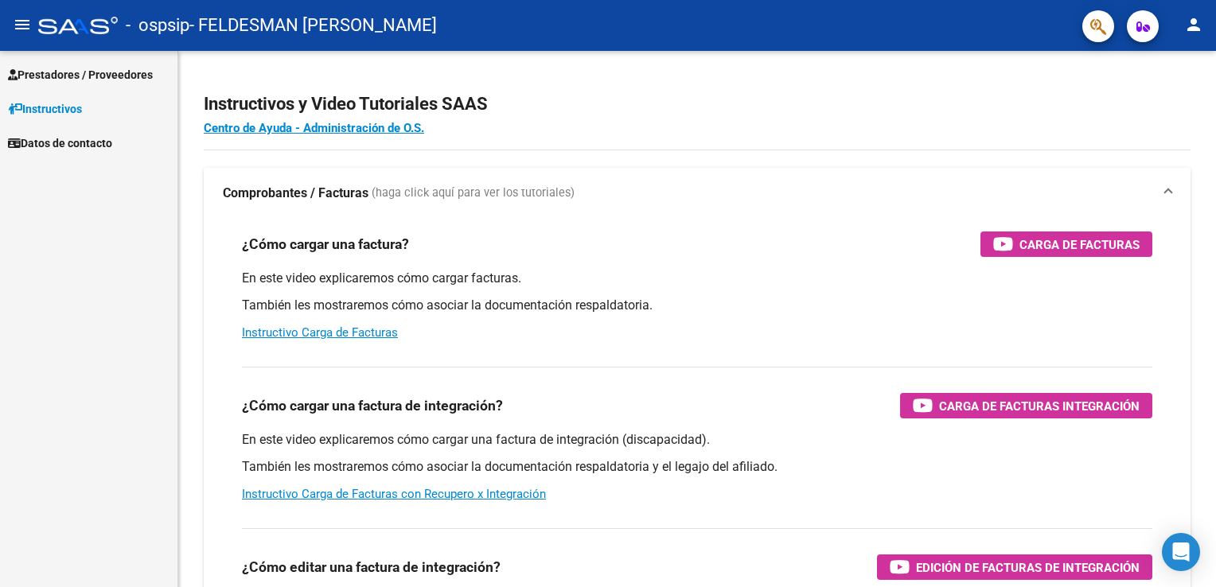
click at [44, 74] on span "Prestadores / Proveedores" at bounding box center [80, 75] width 145 height 18
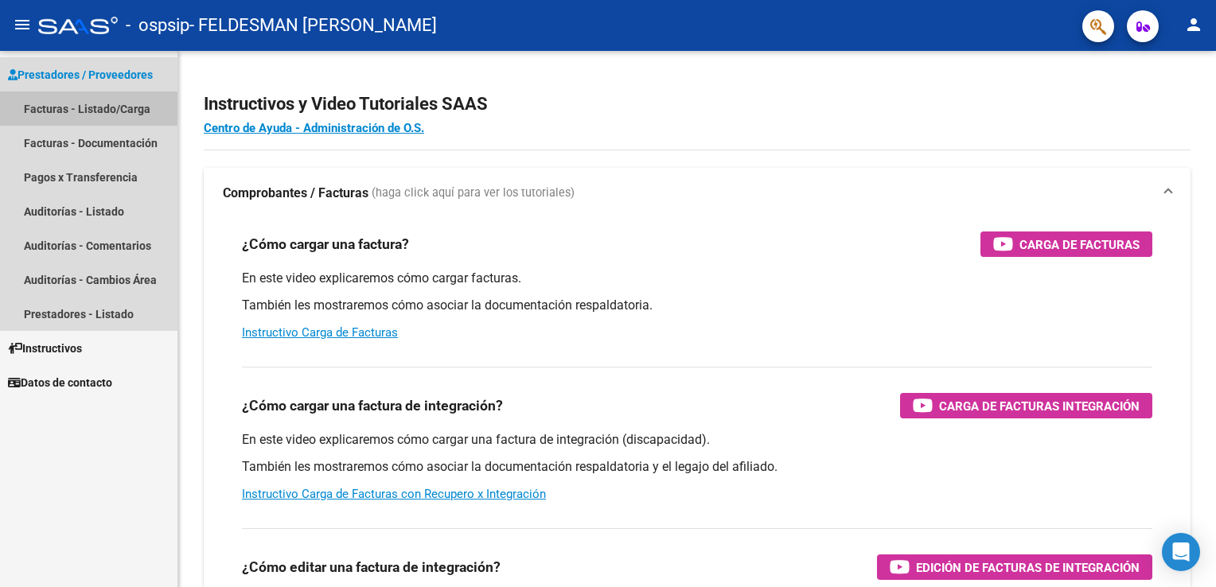
click at [44, 109] on link "Facturas - Listado/Carga" at bounding box center [88, 108] width 177 height 34
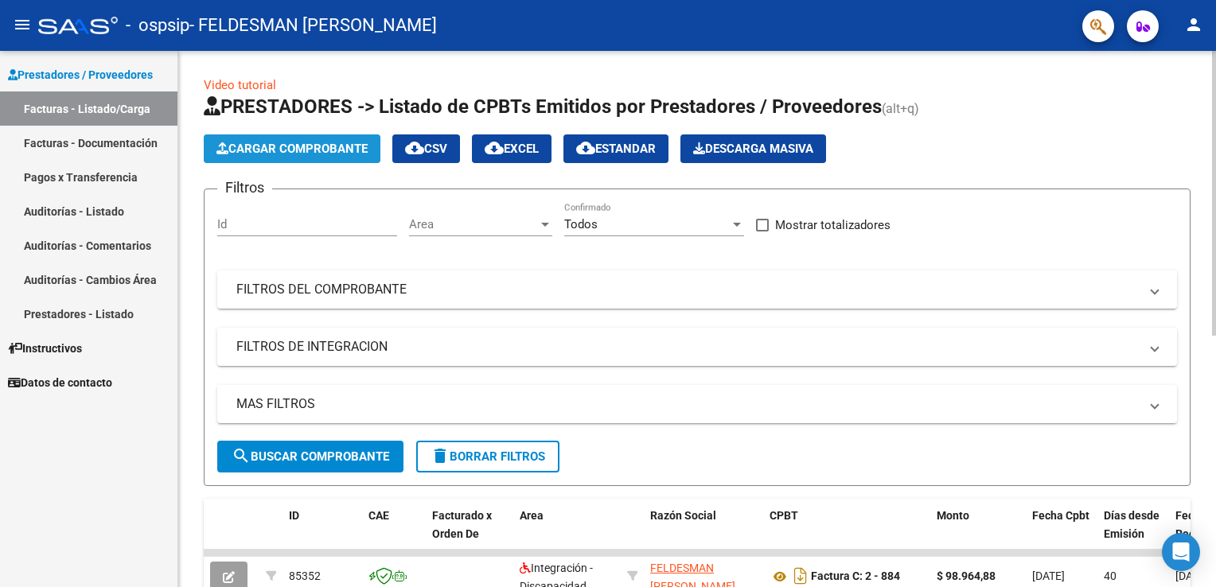
click at [258, 142] on span "Cargar Comprobante" at bounding box center [291, 149] width 151 height 14
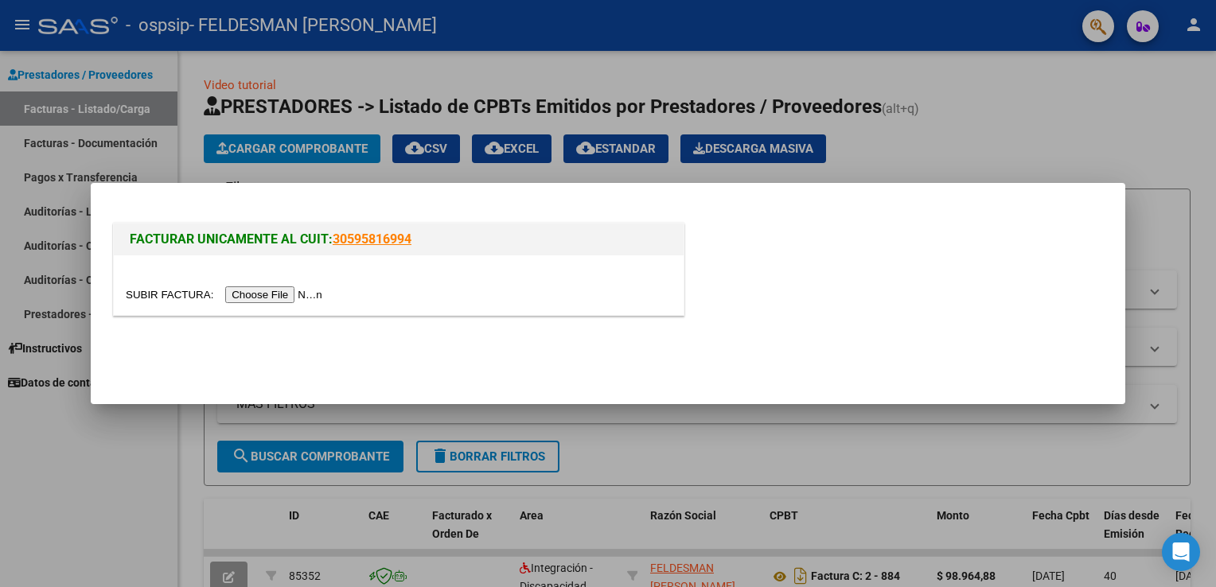
click at [294, 302] on input "file" at bounding box center [226, 294] width 201 height 17
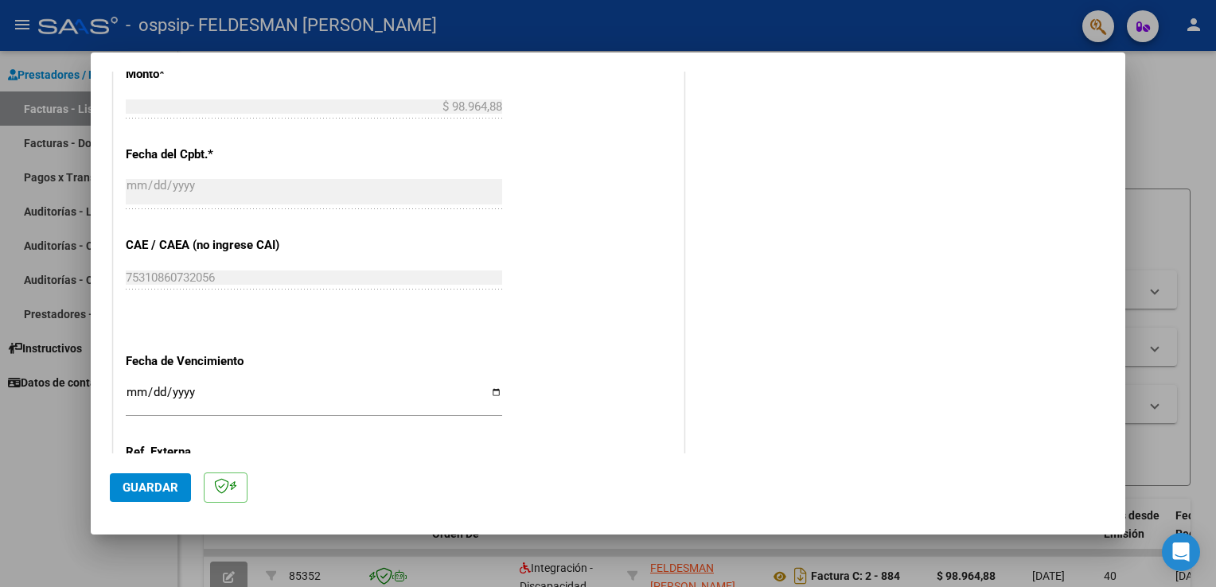
scroll to position [836, 0]
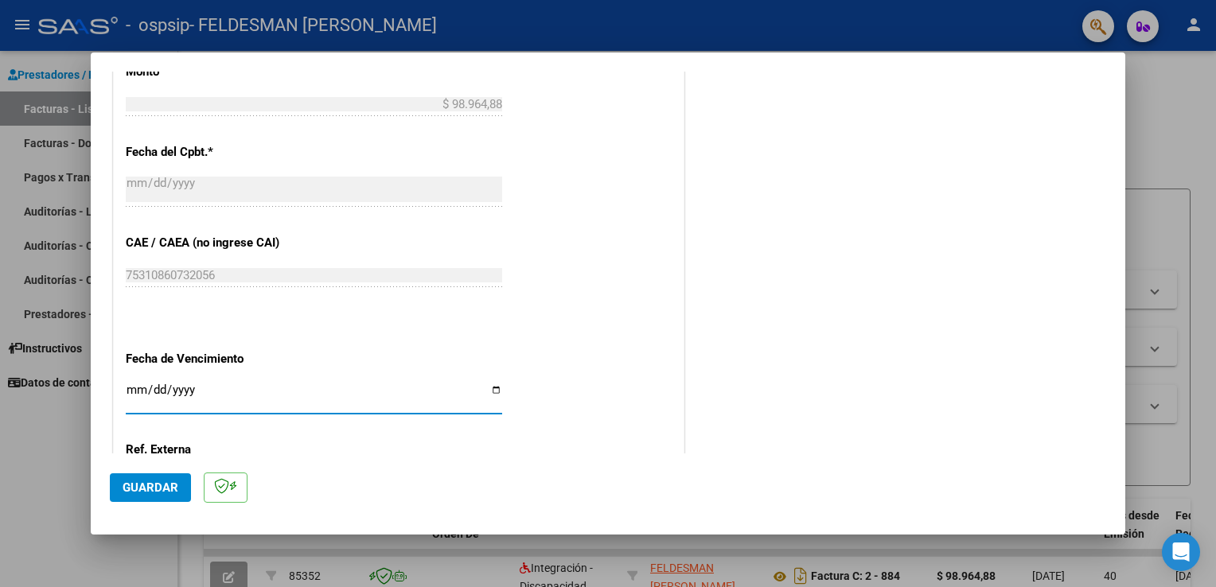
click at [181, 393] on input "Ingresar la fecha" at bounding box center [314, 395] width 376 height 25
click at [494, 391] on input "Ingresar la fecha" at bounding box center [314, 395] width 376 height 25
type input "[DATE]"
click at [130, 481] on span "Guardar" at bounding box center [151, 488] width 56 height 14
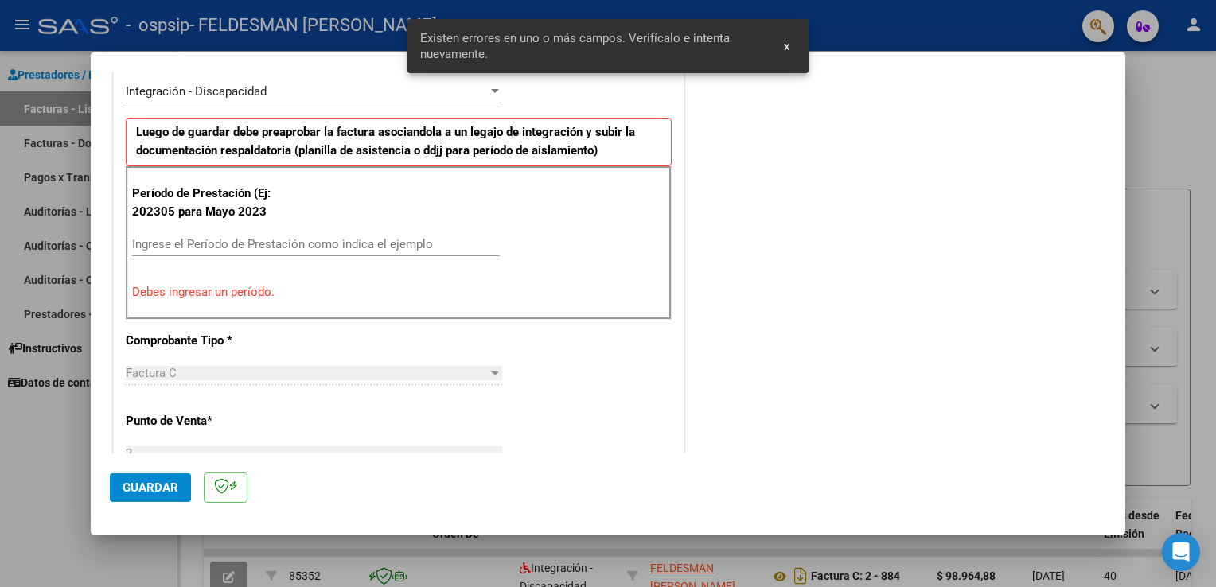
scroll to position [332, 0]
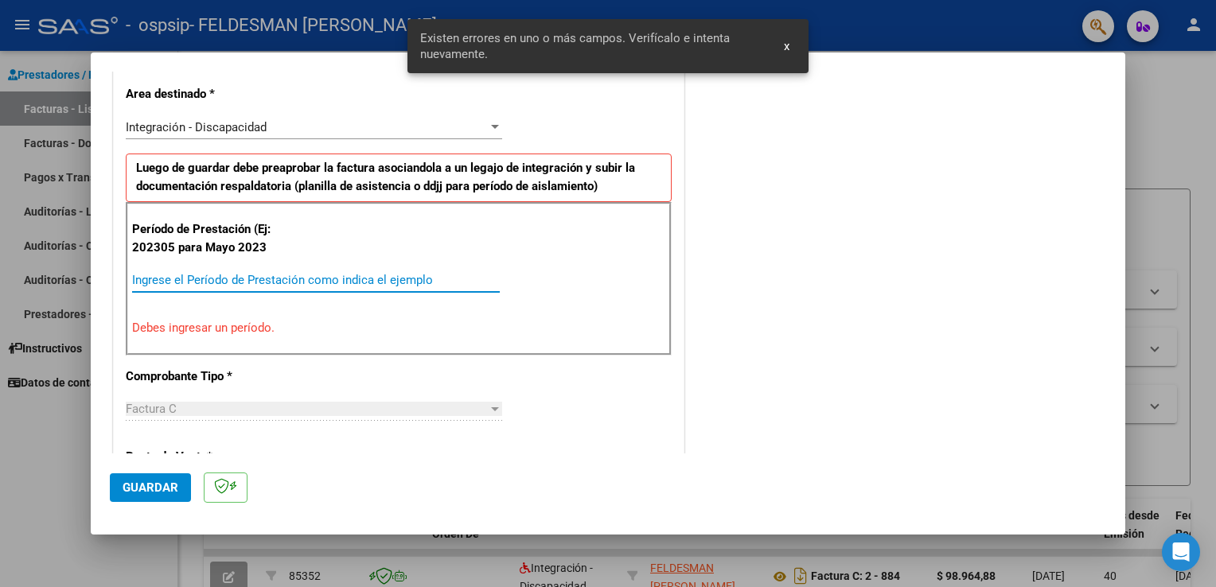
click at [218, 276] on input "Ingrese el Período de Prestación como indica el ejemplo" at bounding box center [316, 280] width 368 height 14
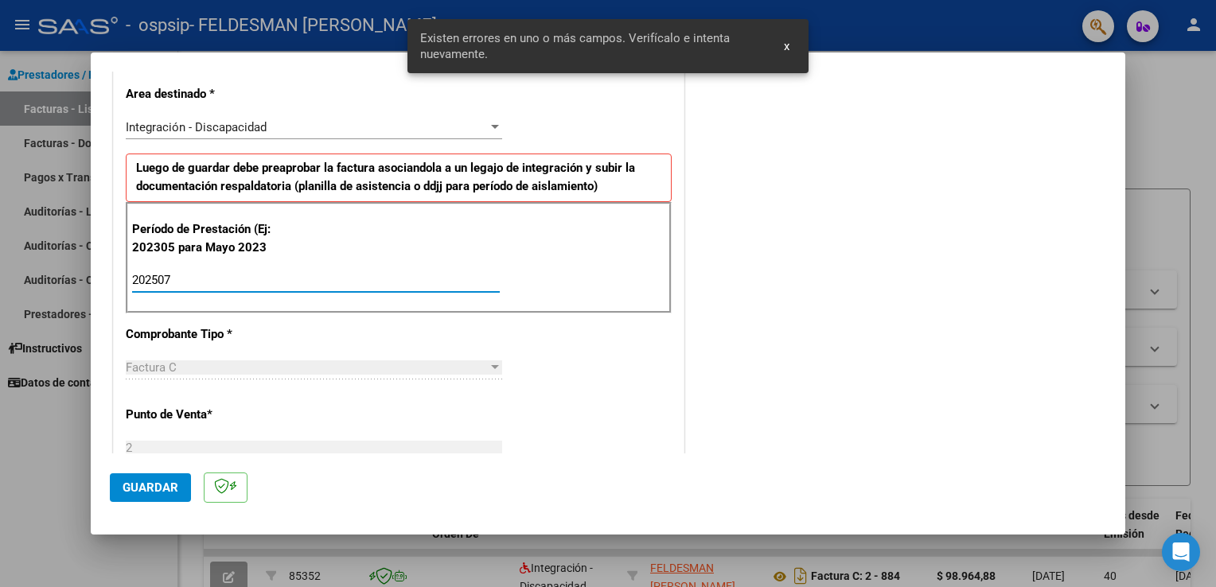
type input "202507"
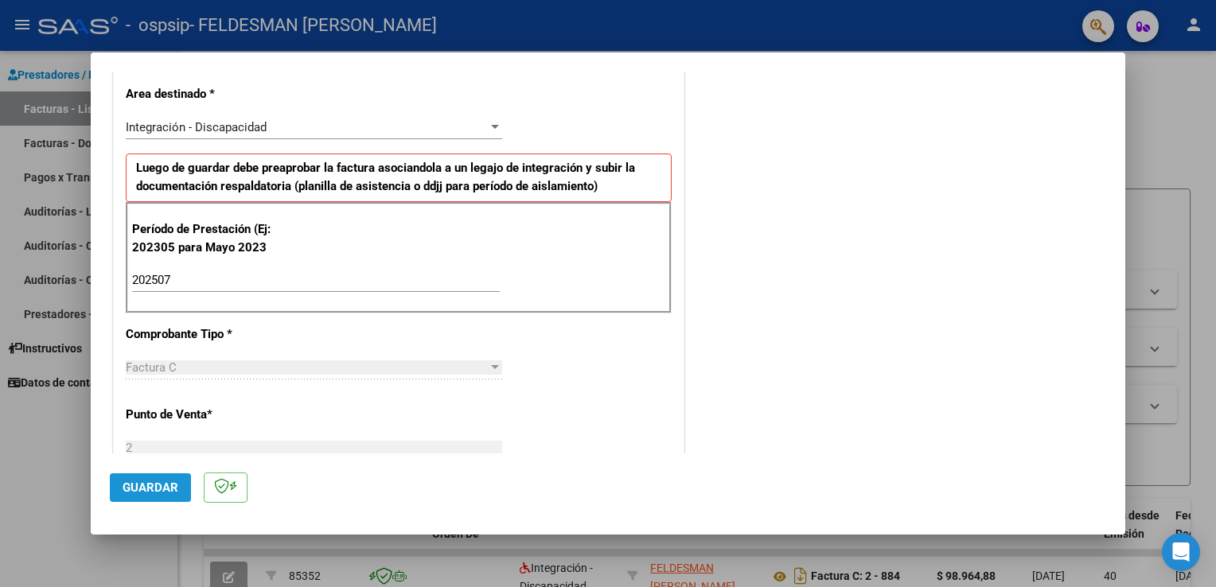
click at [123, 485] on span "Guardar" at bounding box center [151, 488] width 56 height 14
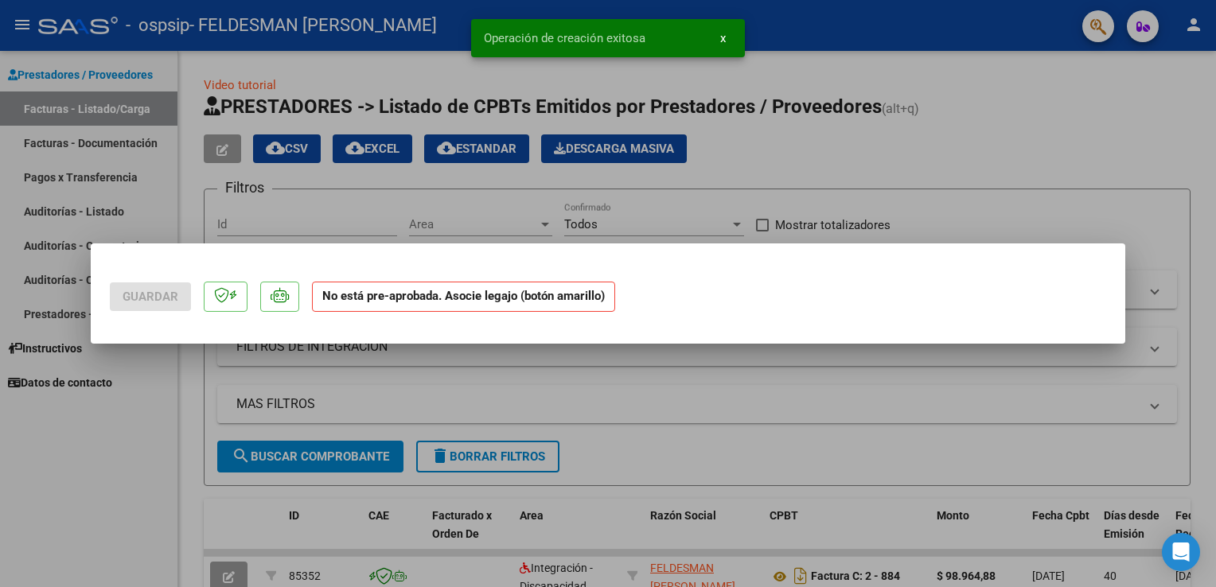
scroll to position [0, 0]
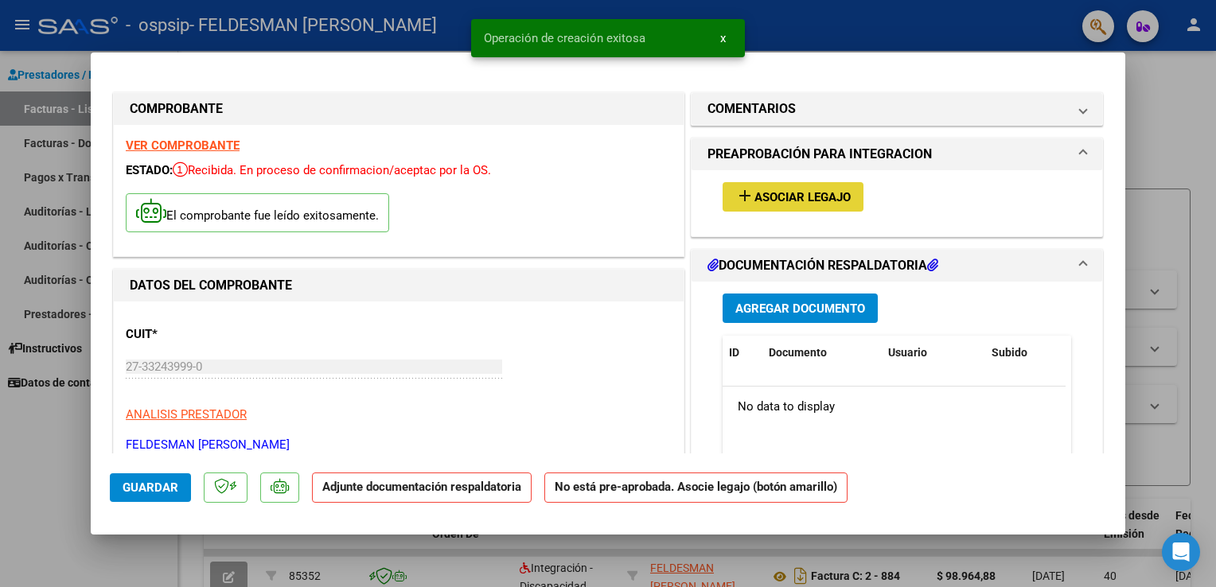
click at [828, 203] on span "Asociar Legajo" at bounding box center [802, 197] width 96 height 14
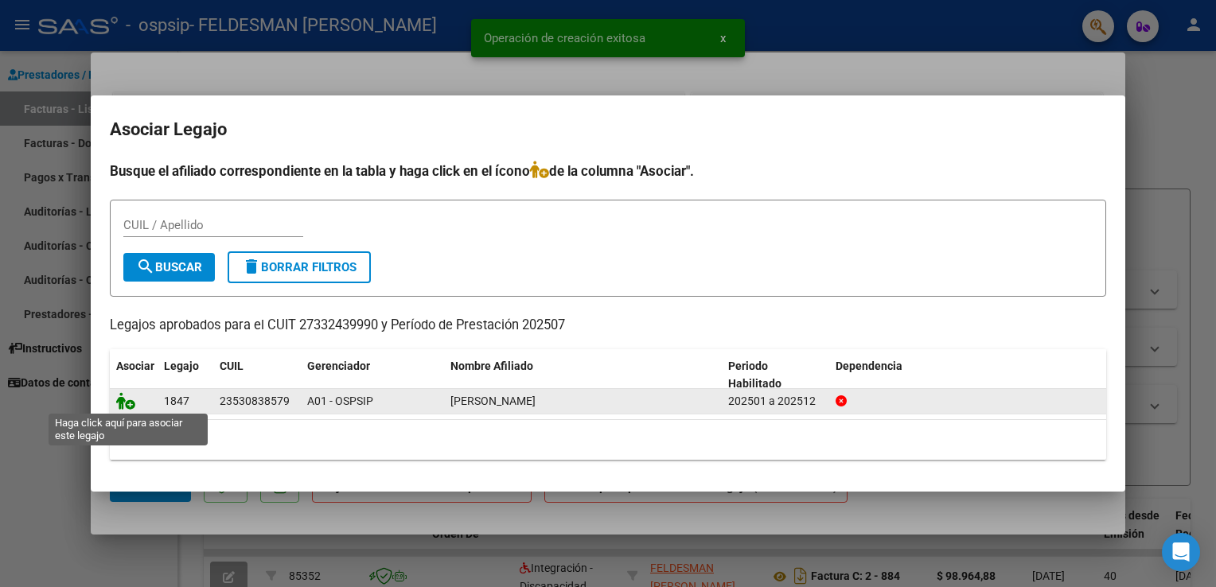
click at [128, 399] on icon at bounding box center [125, 401] width 19 height 18
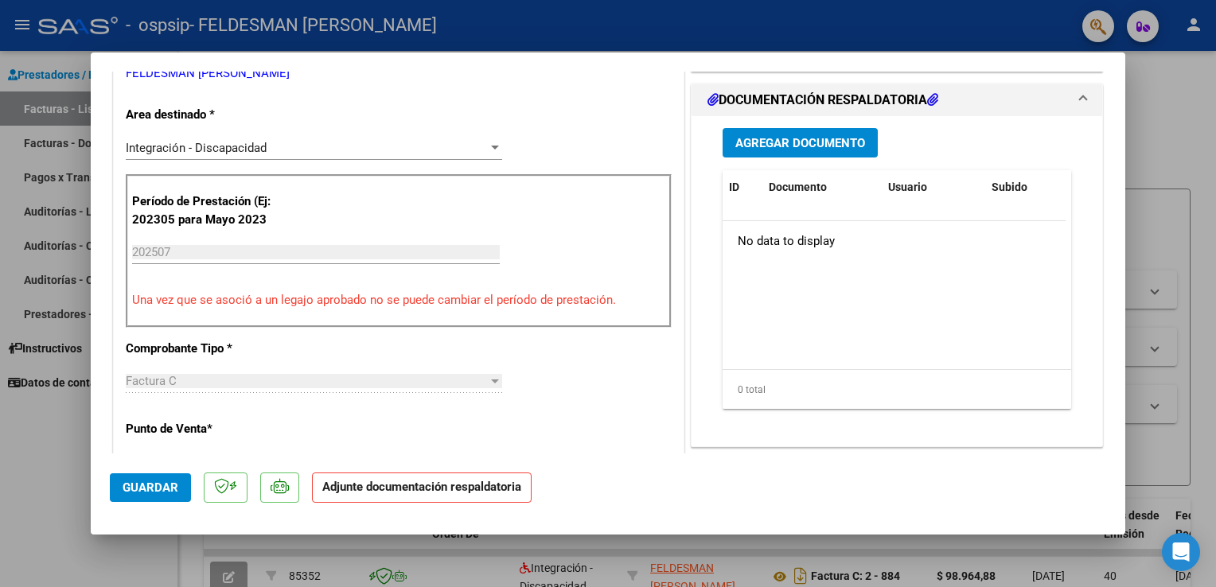
scroll to position [380, 0]
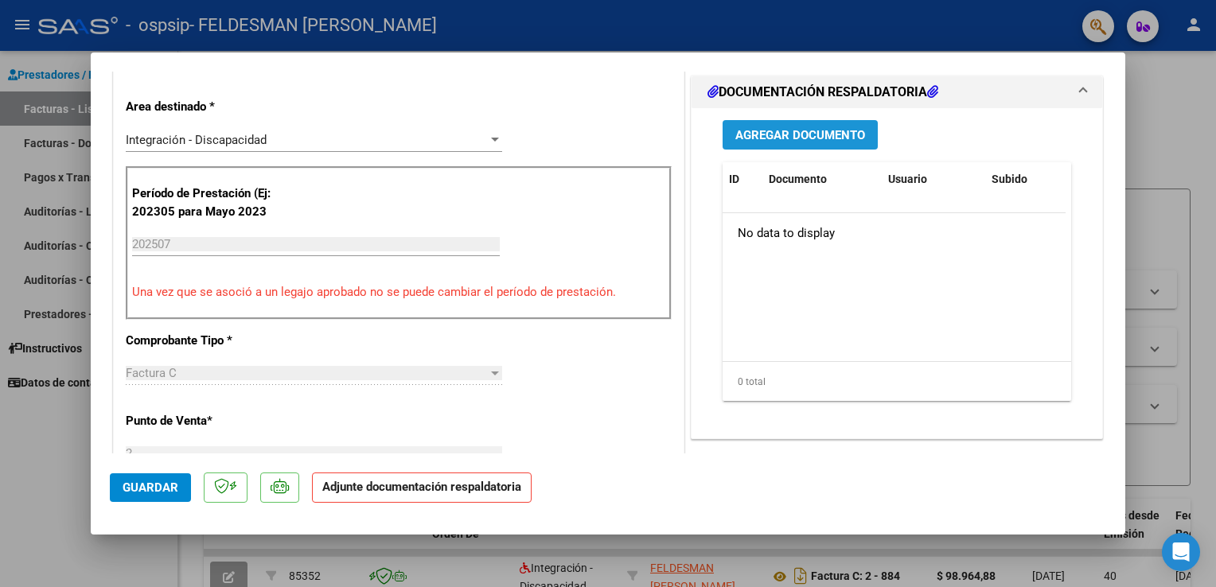
click at [786, 137] on span "Agregar Documento" at bounding box center [800, 135] width 130 height 14
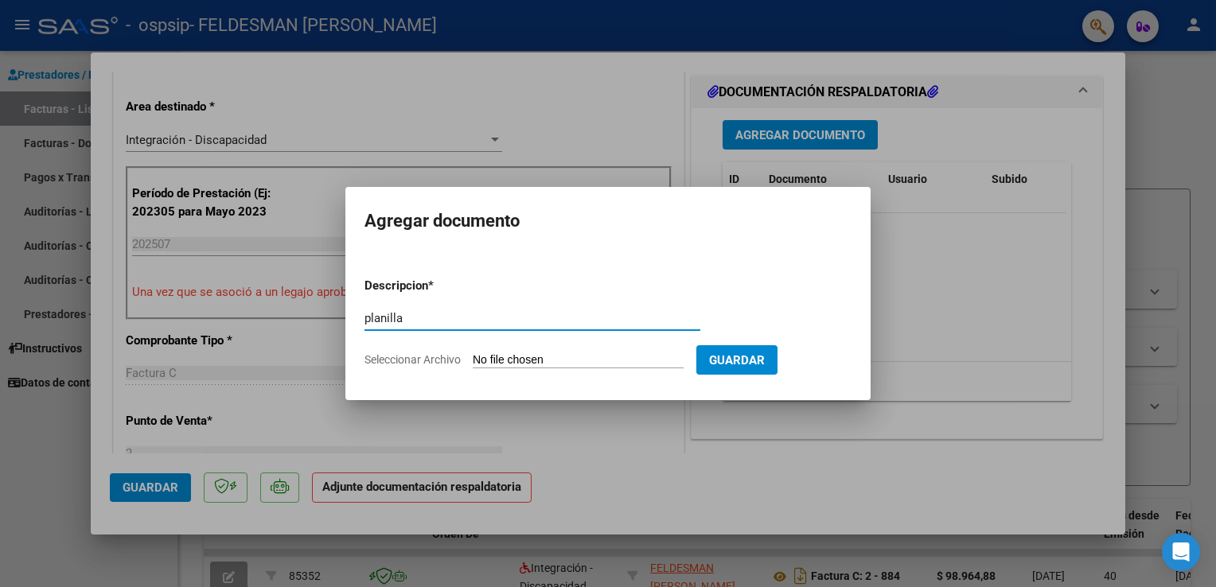
type input "planilla"
click at [534, 358] on input "Seleccionar Archivo" at bounding box center [578, 360] width 211 height 15
type input "C:\fakepath\jp julio.pdf"
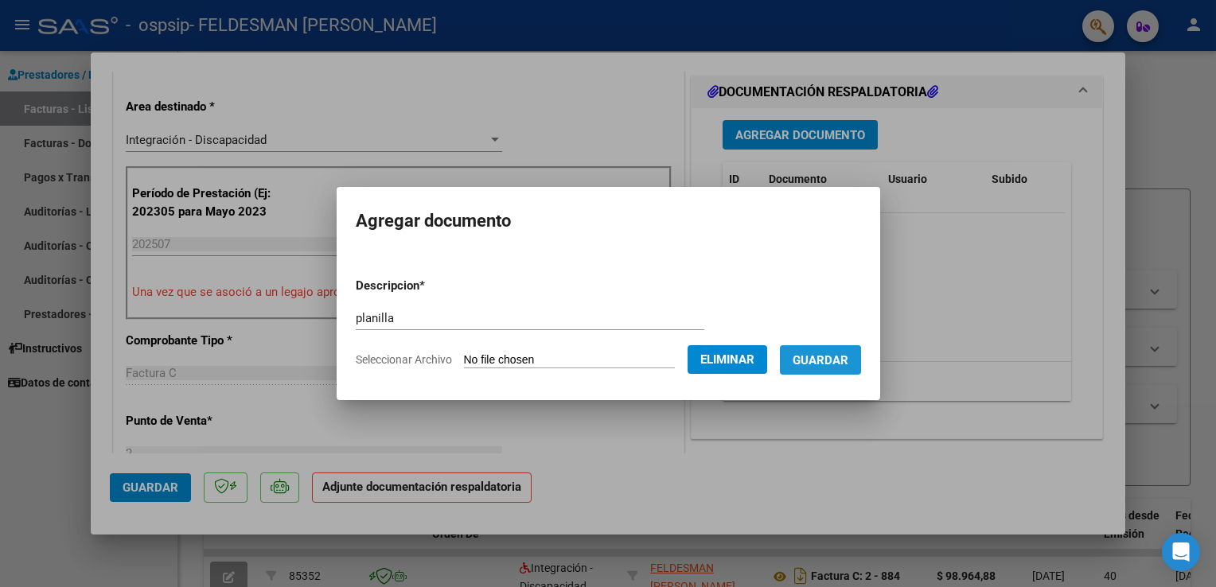
click at [848, 364] on span "Guardar" at bounding box center [820, 360] width 56 height 14
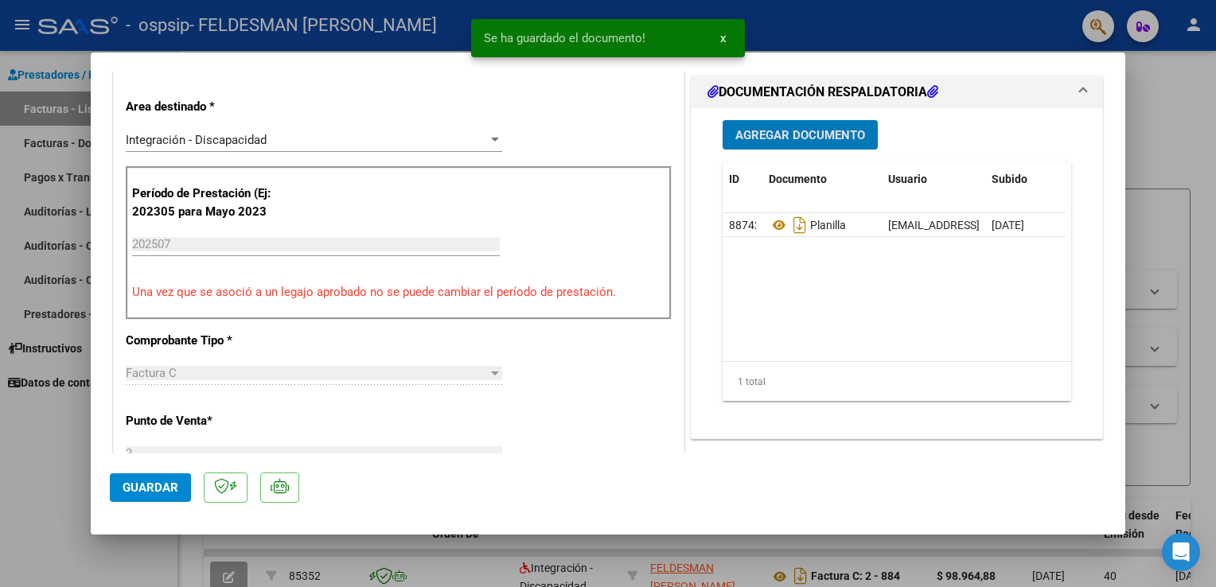
click at [130, 482] on span "Guardar" at bounding box center [151, 488] width 56 height 14
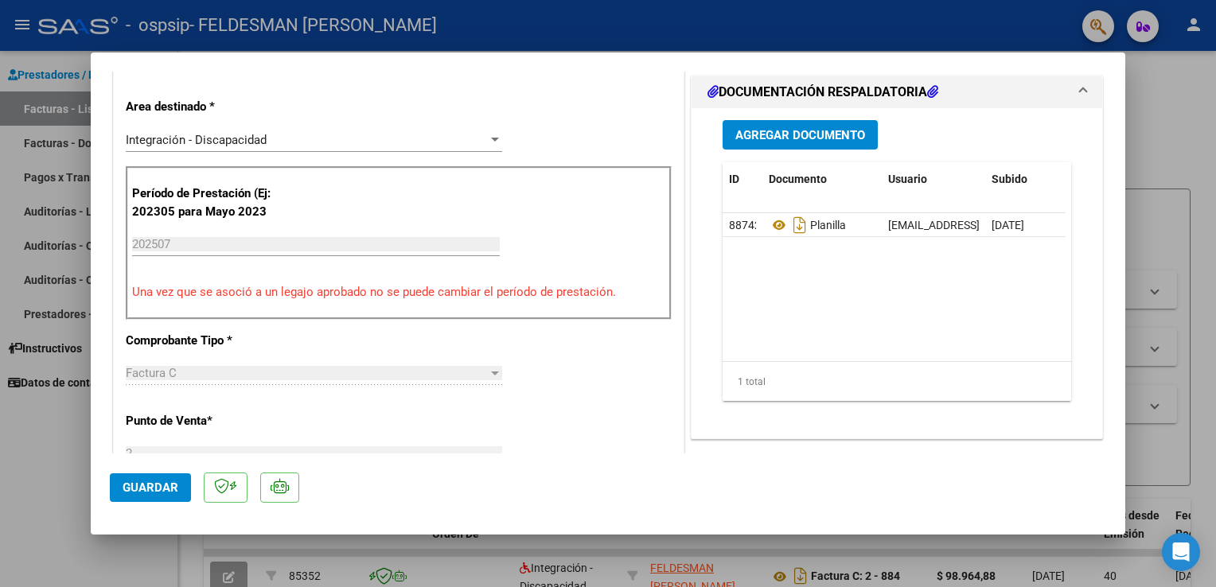
click at [37, 473] on div at bounding box center [608, 293] width 1216 height 587
type input "$ 0,00"
